Goal: Task Accomplishment & Management: Complete application form

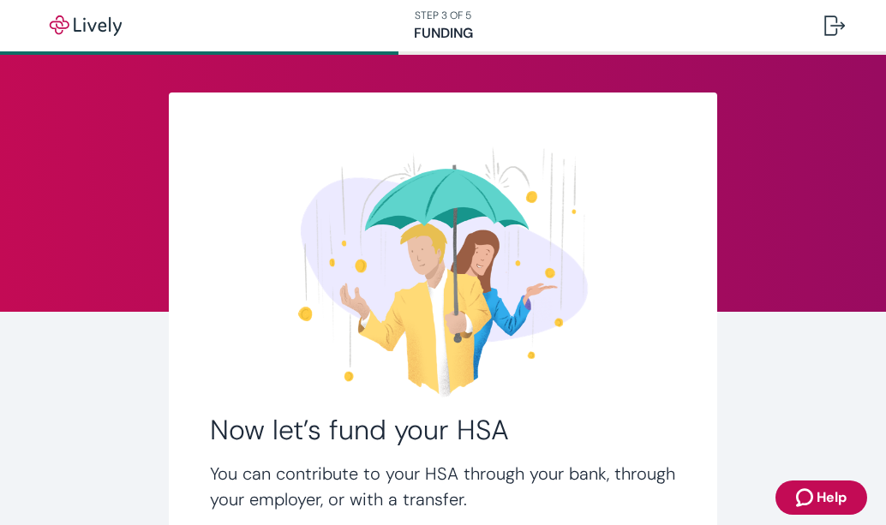
scroll to position [200, 0]
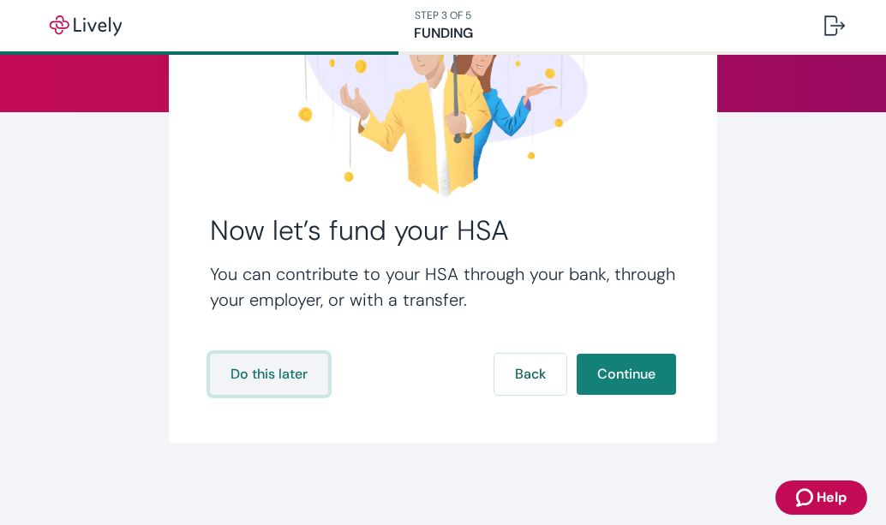
click at [260, 376] on button "Do this later" at bounding box center [269, 374] width 118 height 41
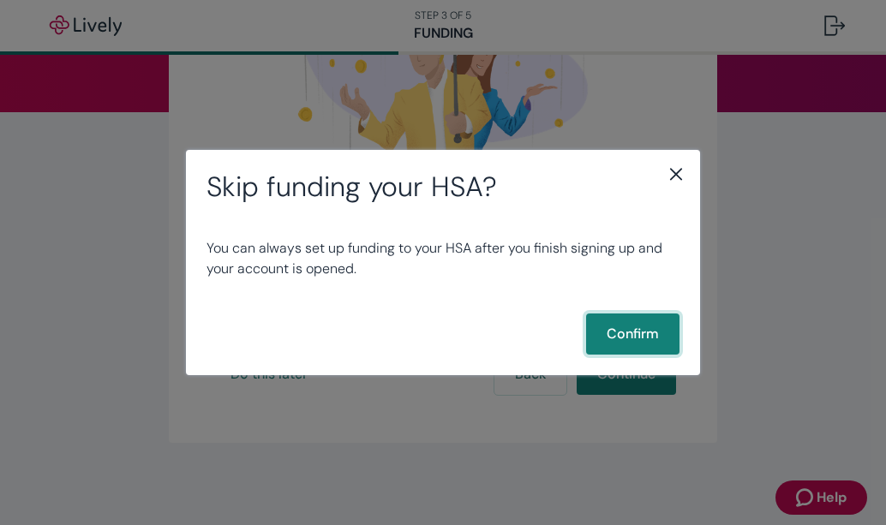
click at [652, 338] on button "Confirm" at bounding box center [632, 333] width 93 height 41
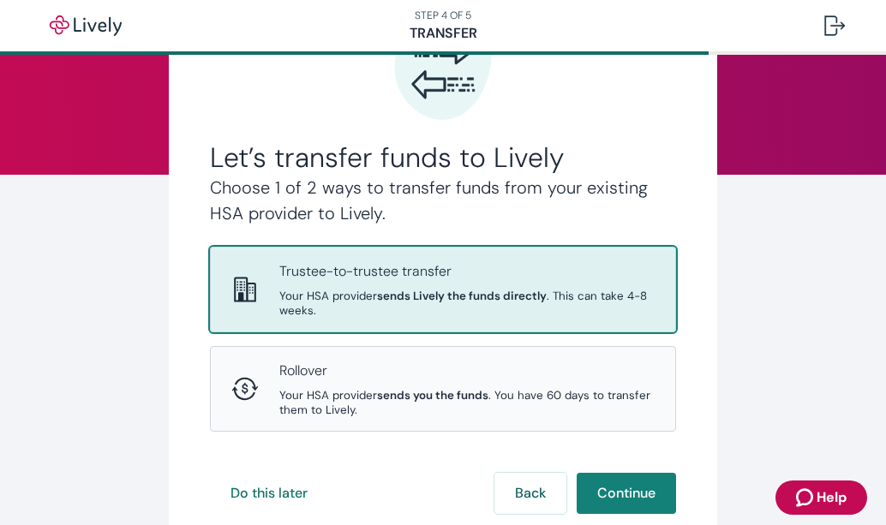
scroll to position [171, 0]
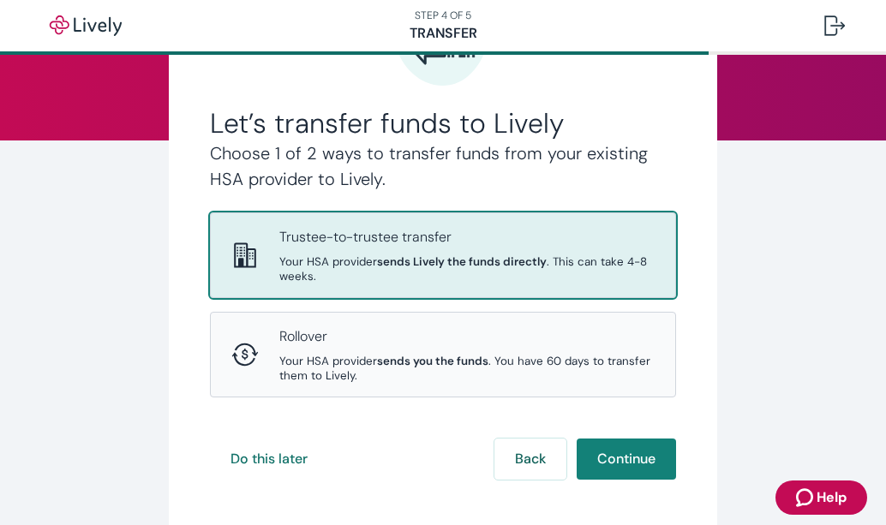
click at [456, 279] on span "Your HSA provider sends Lively the funds directly . This can take 4-8 weeks." at bounding box center [466, 268] width 375 height 29
click at [605, 454] on button "Continue" at bounding box center [625, 458] width 99 height 41
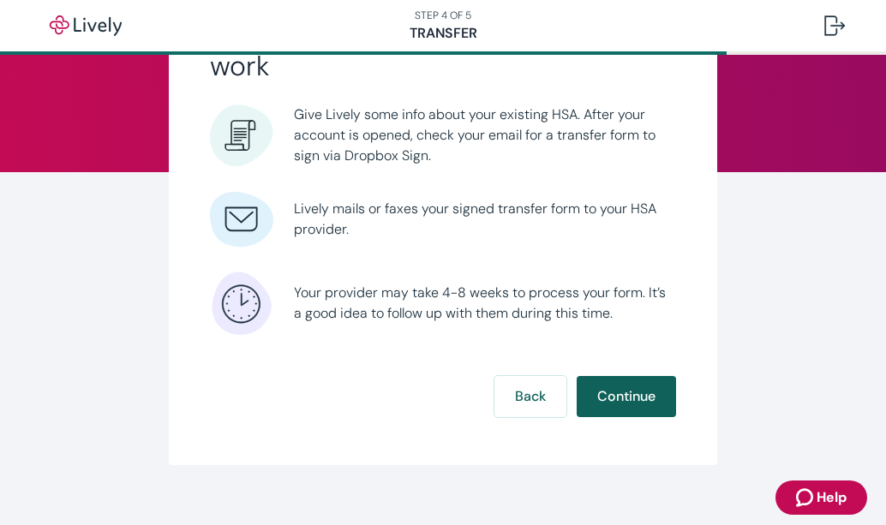
scroll to position [162, 0]
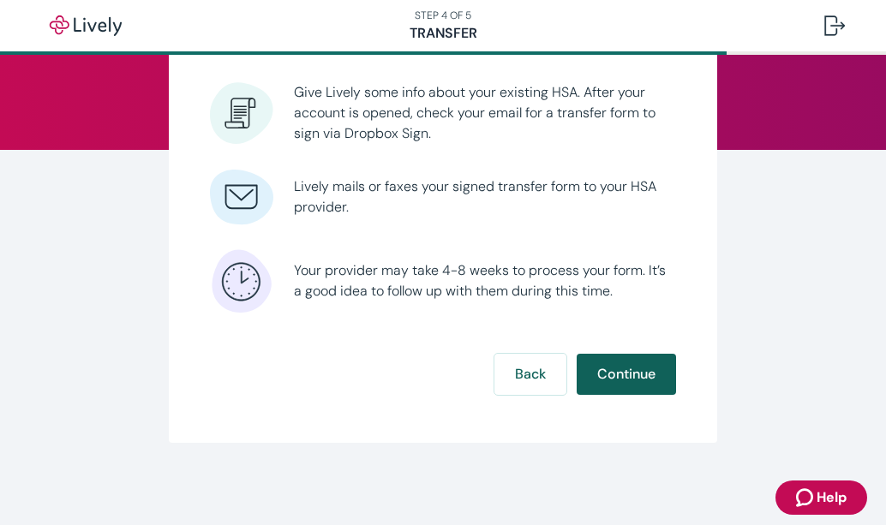
click at [601, 372] on button "Continue" at bounding box center [625, 374] width 99 height 41
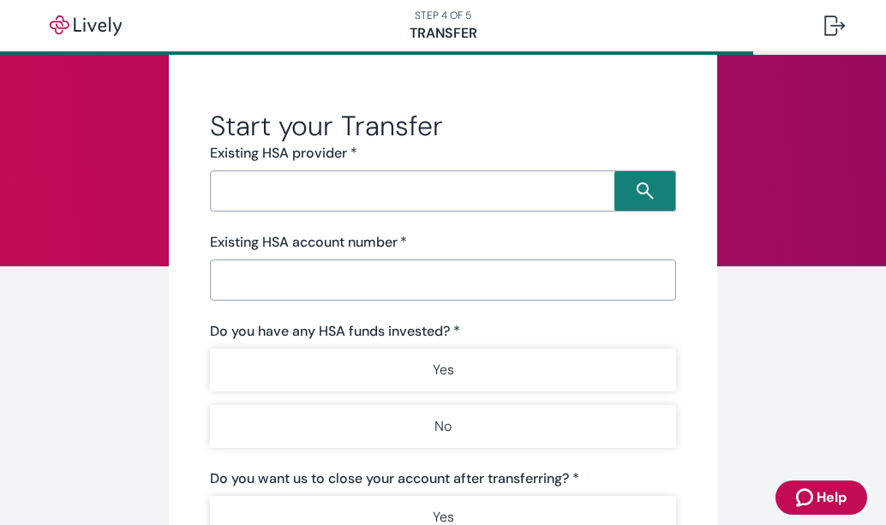
scroll to position [86, 0]
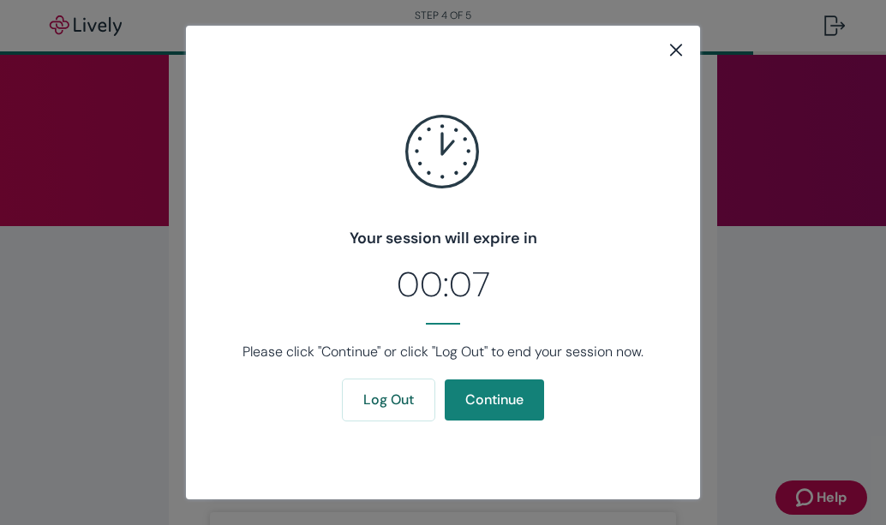
click at [678, 52] on icon "close" at bounding box center [676, 50] width 12 height 12
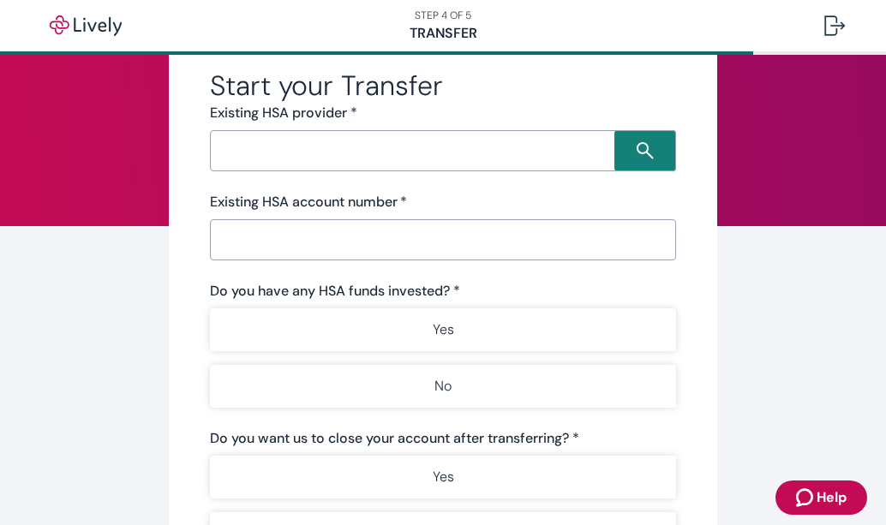
click at [300, 146] on input "Search input" at bounding box center [414, 151] width 399 height 24
click at [689, 240] on div "Start your Transfer Existing HSA provider * ​ Existing HSA account number   * ​…" at bounding box center [443, 382] width 548 height 750
click at [425, 250] on input "Existing HSA account number   *" at bounding box center [443, 240] width 466 height 34
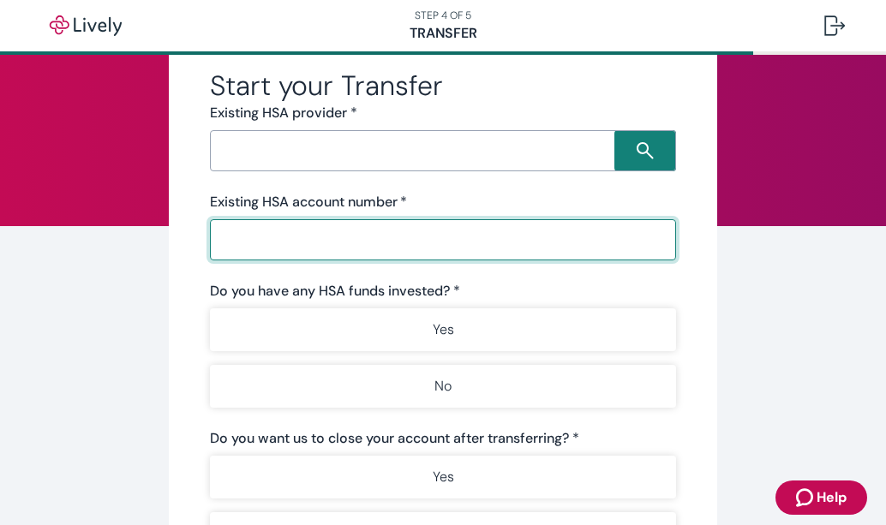
paste input "16500156327419"
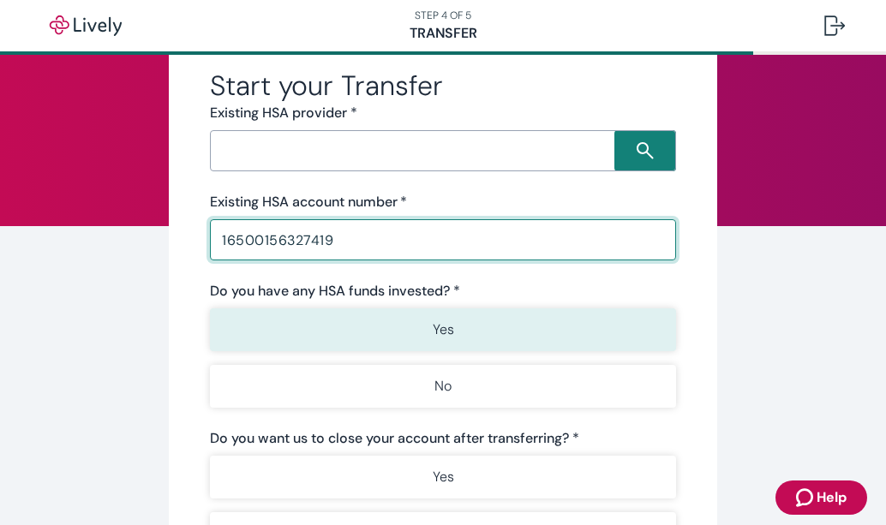
type input "16500156327419"
click at [432, 337] on p "Yes" at bounding box center [442, 329] width 21 height 21
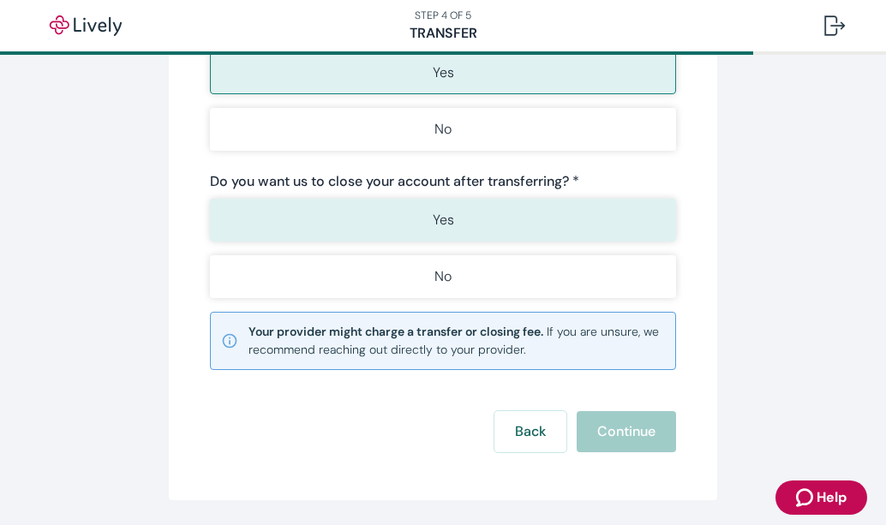
click at [420, 210] on button "Yes" at bounding box center [443, 220] width 466 height 43
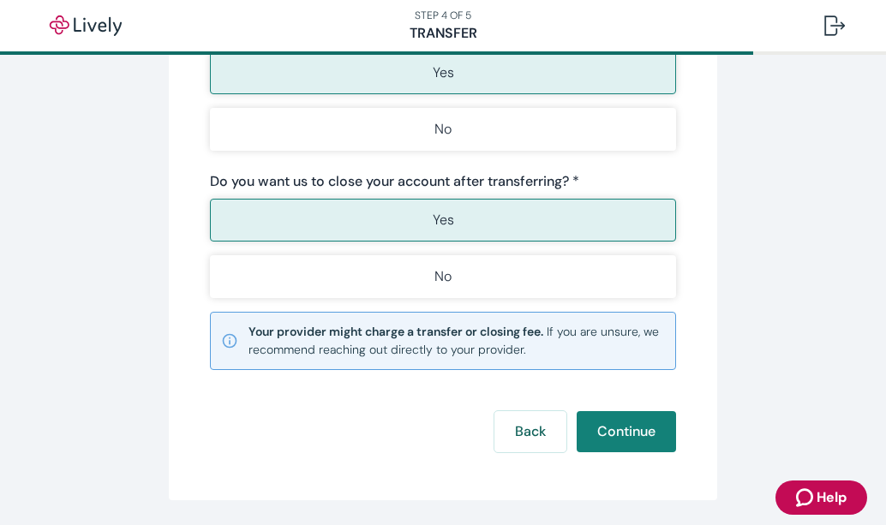
scroll to position [400, 0]
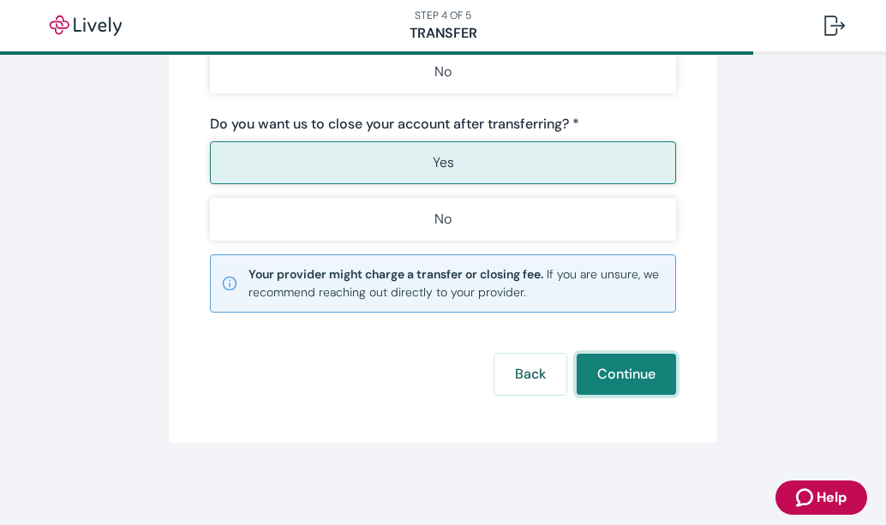
click at [597, 373] on button "Continue" at bounding box center [625, 374] width 99 height 41
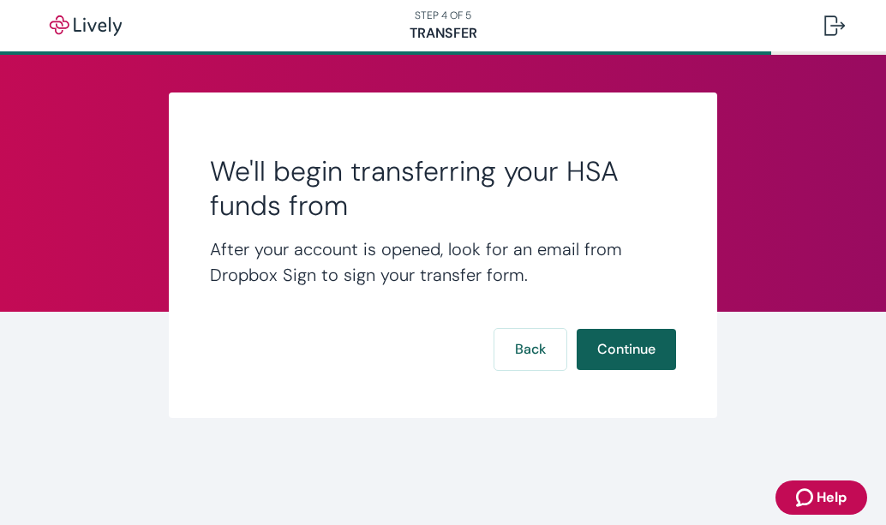
click at [622, 343] on button "Continue" at bounding box center [625, 349] width 99 height 41
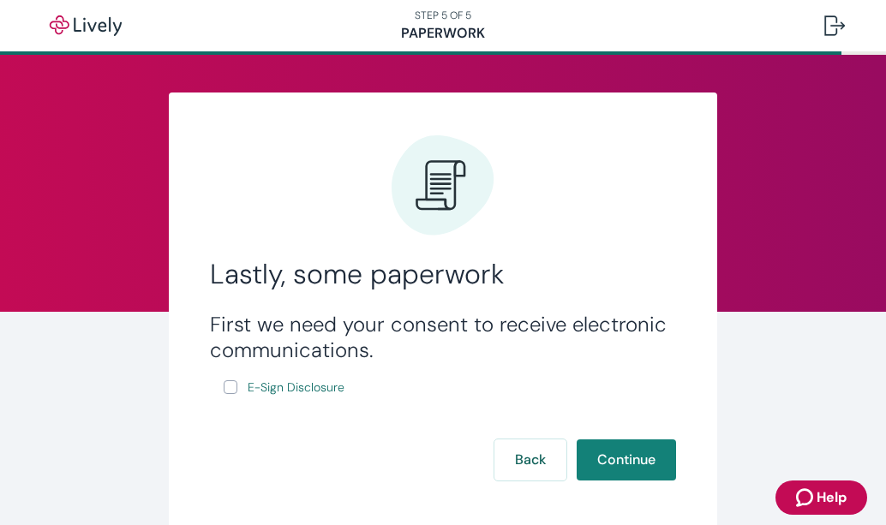
click at [224, 389] on input "E-Sign Disclosure" at bounding box center [231, 387] width 14 height 14
checkbox input "true"
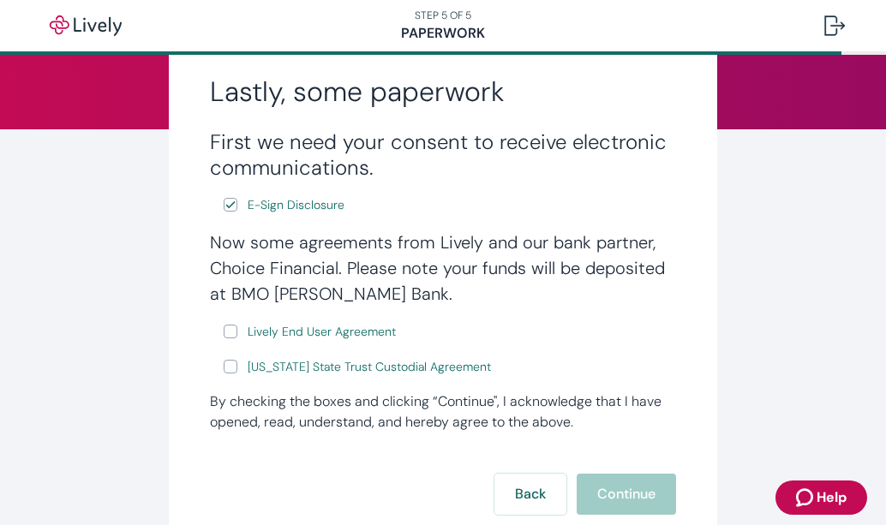
scroll to position [257, 0]
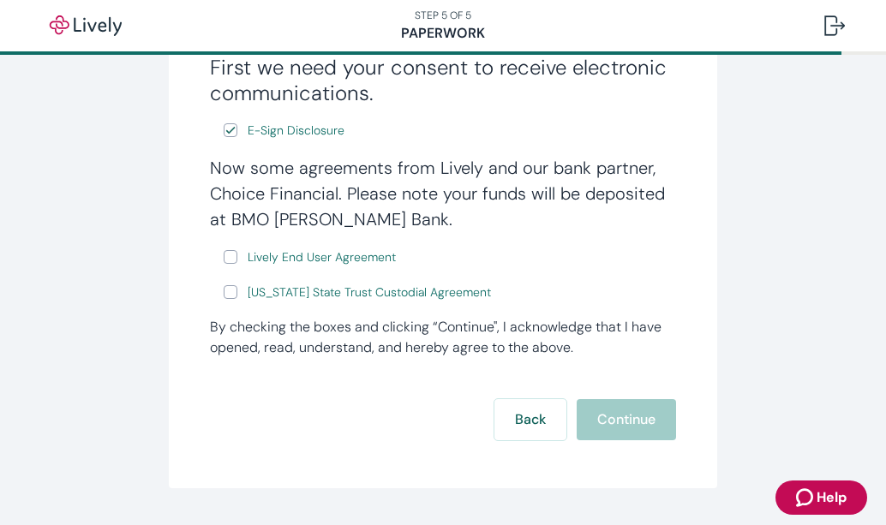
click at [225, 253] on input "Lively End User Agreement" at bounding box center [231, 257] width 14 height 14
checkbox input "true"
click at [227, 292] on input "[US_STATE] State Trust Custodial Agreement" at bounding box center [231, 292] width 14 height 14
checkbox input "true"
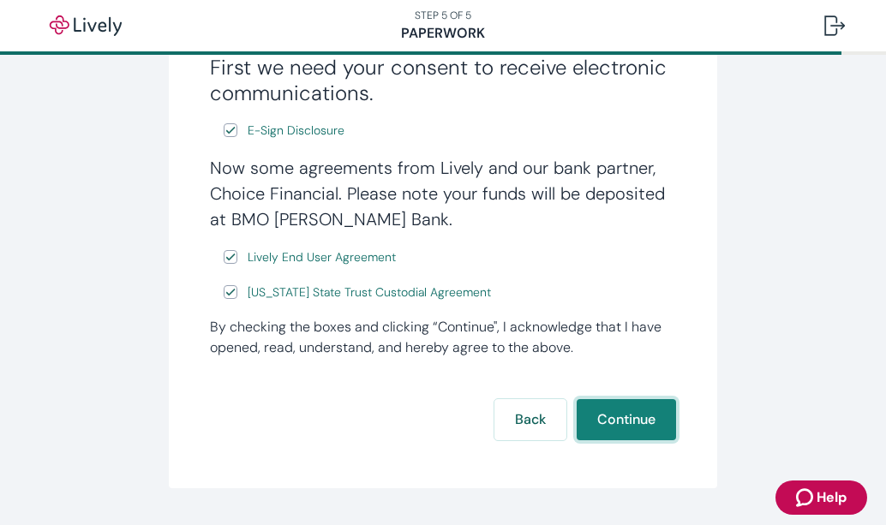
click at [591, 415] on button "Continue" at bounding box center [625, 419] width 99 height 41
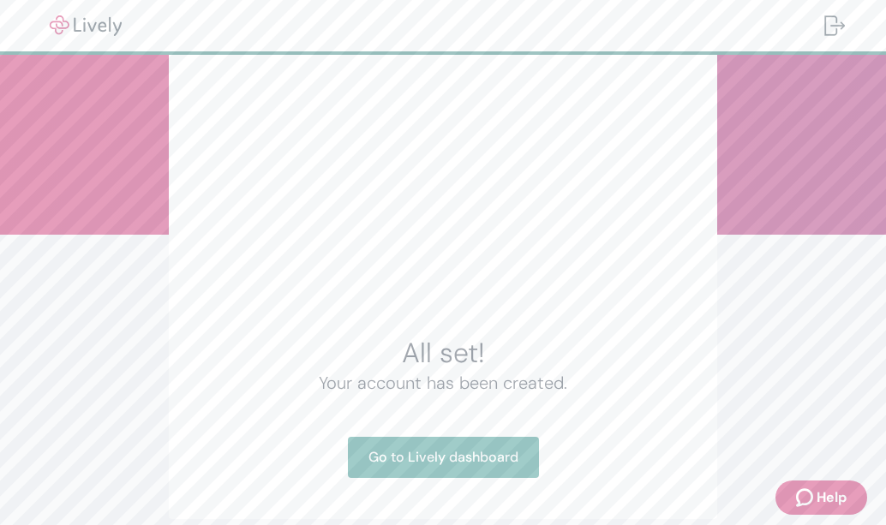
scroll to position [153, 0]
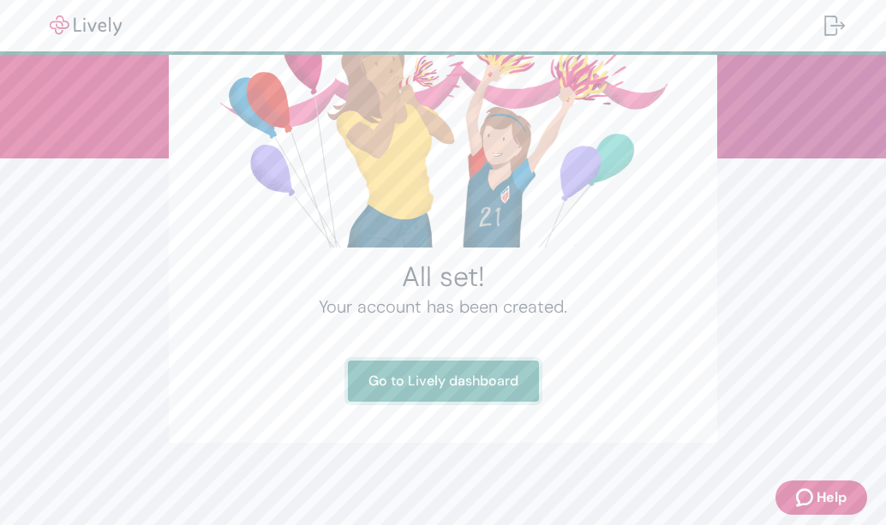
click at [425, 378] on link "Go to Lively dashboard" at bounding box center [443, 381] width 191 height 41
